Goal: Task Accomplishment & Management: Complete application form

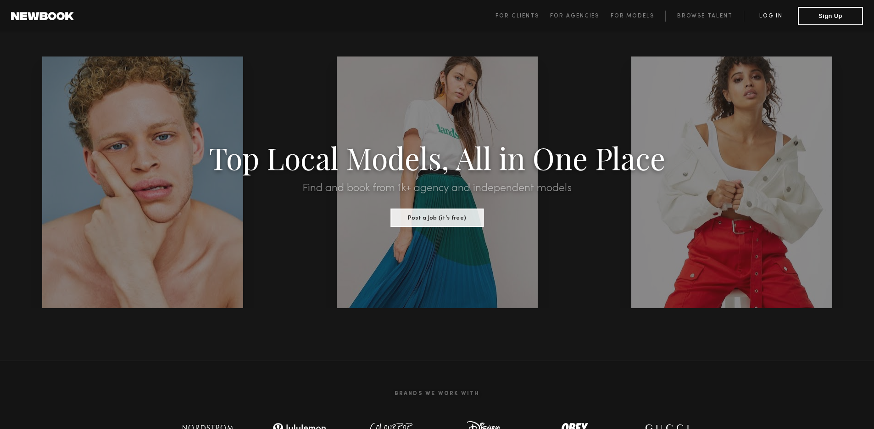
click at [769, 15] on link "Log in" at bounding box center [771, 16] width 54 height 11
click at [825, 22] on button "Sign Up" at bounding box center [830, 15] width 65 height 18
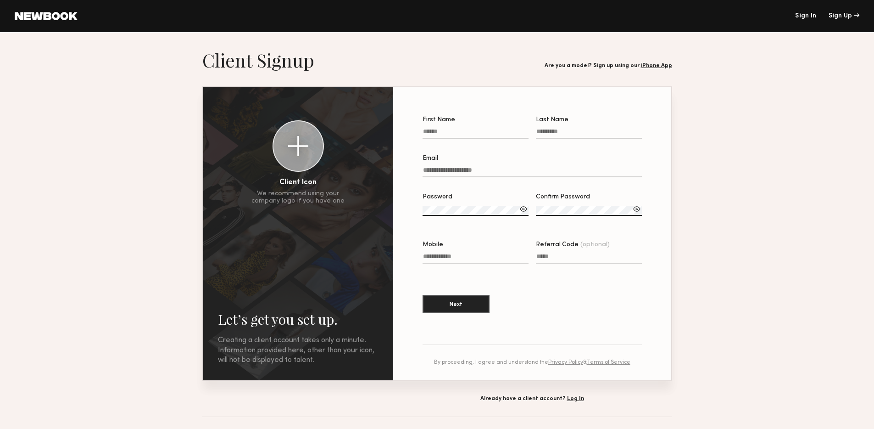
click at [474, 136] on input "First Name" at bounding box center [476, 133] width 106 height 11
